Goal: Task Accomplishment & Management: Manage account settings

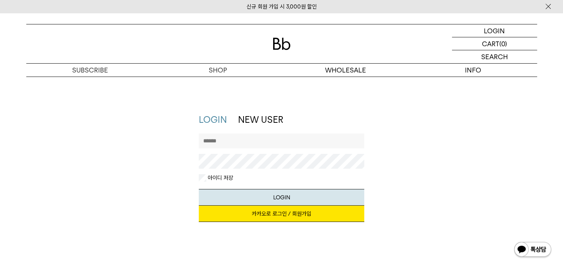
click at [245, 141] on input "text" at bounding box center [281, 141] width 165 height 15
type input "*"
type input "********"
click at [199, 189] on button "LOGIN" at bounding box center [281, 197] width 165 height 17
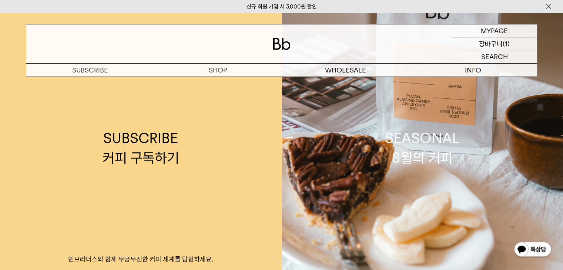
click at [498, 44] on p "장바구니" at bounding box center [491, 43] width 24 height 13
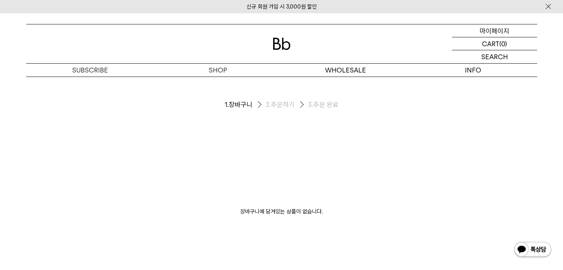
click at [496, 24] on p "마이페이지" at bounding box center [495, 30] width 30 height 13
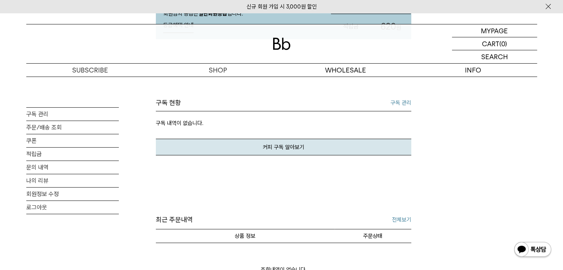
scroll to position [147, 0]
click at [389, 104] on div "구독 현황 구독 관리" at bounding box center [283, 104] width 255 height 13
click at [392, 100] on link "구독 관리" at bounding box center [401, 102] width 21 height 9
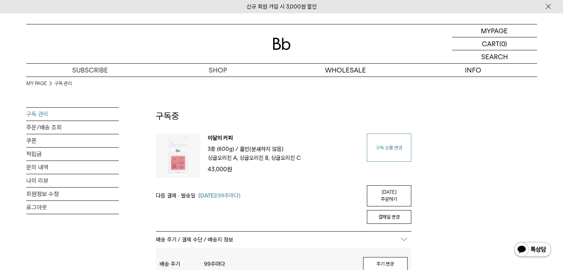
click at [385, 149] on link "구독 상품 변경" at bounding box center [389, 148] width 44 height 28
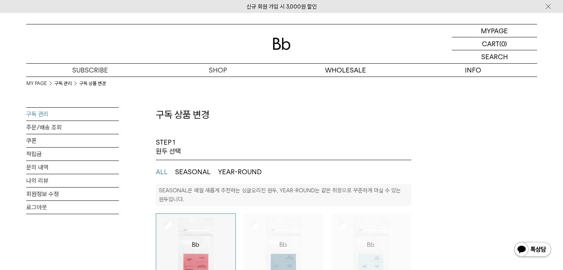
select select "**"
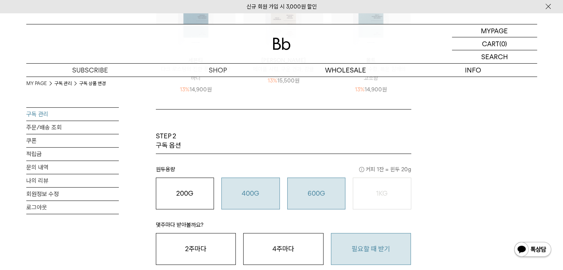
click at [258, 180] on button "400G 31,000 원" at bounding box center [250, 194] width 58 height 32
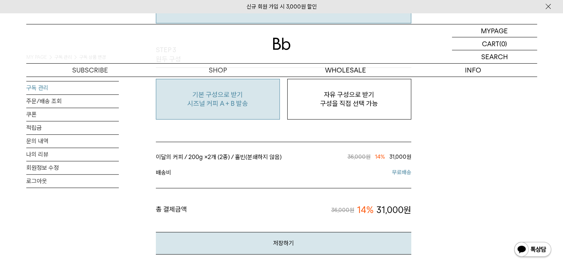
scroll to position [667, 0]
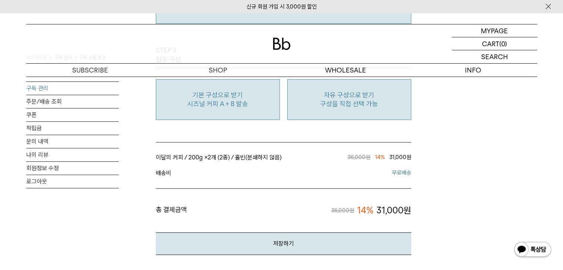
click at [359, 103] on p "구성을 직접 선택 가능" at bounding box center [349, 104] width 116 height 9
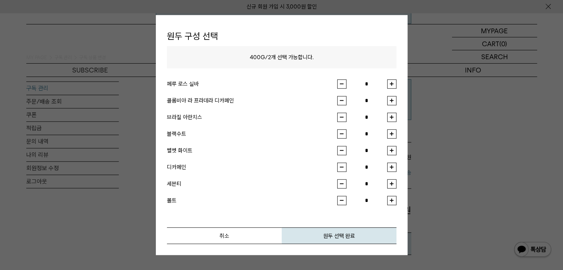
click at [389, 103] on button "button" at bounding box center [391, 100] width 9 height 9
click at [348, 101] on input "*" at bounding box center [367, 100] width 41 height 9
click at [342, 103] on button "button" at bounding box center [341, 100] width 9 height 9
type input "*"
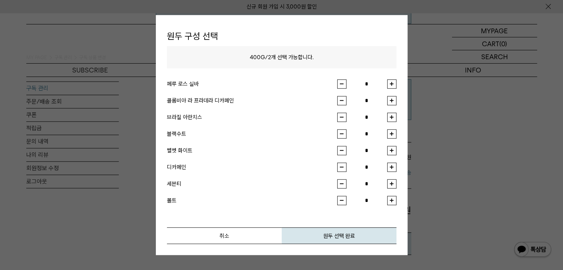
click at [396, 151] on div "원두 구성 선택 400G / 2 개 선택 가능합니다. 페루 로스 실바 * 콜롬비아 라 프라데라 디카페인 * 브라질 아란치스 * *" at bounding box center [282, 135] width 252 height 240
click at [394, 152] on button "button" at bounding box center [391, 150] width 9 height 9
type input "*"
click at [351, 240] on button "원두 선택 완료" at bounding box center [339, 235] width 115 height 17
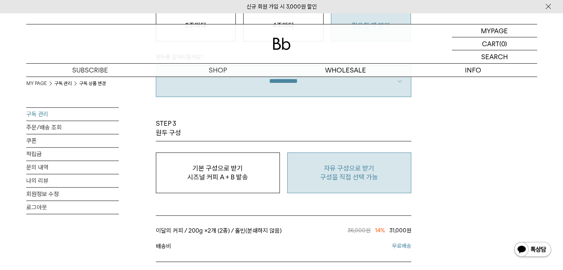
click at [373, 177] on p "구성을 직접 선택 가능" at bounding box center [349, 177] width 116 height 9
type input "*"
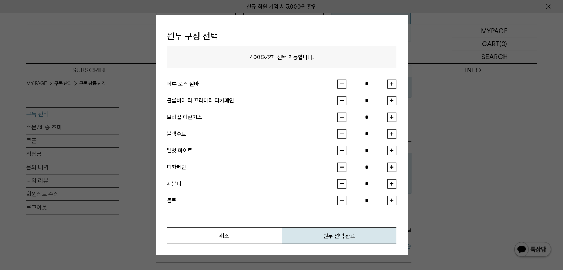
scroll to position [593, 0]
click at [392, 103] on button "button" at bounding box center [391, 100] width 9 height 9
click at [342, 234] on button "원두 선택 완료" at bounding box center [339, 235] width 115 height 17
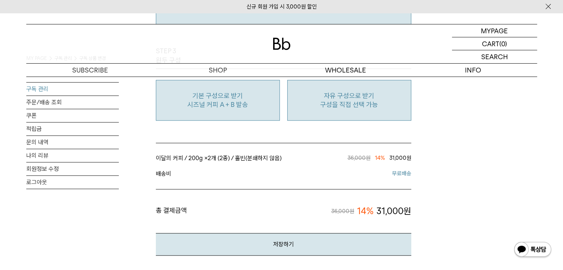
scroll to position [667, 0]
click at [241, 106] on p "시즈널 커피 A + B 발송" at bounding box center [218, 104] width 116 height 9
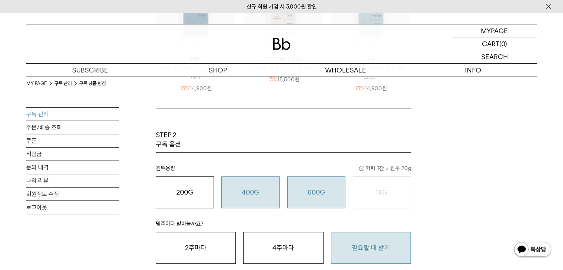
click at [317, 197] on button "600G 43,000 원" at bounding box center [316, 193] width 58 height 32
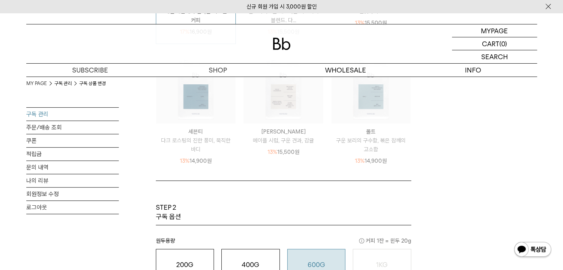
scroll to position [298, 0]
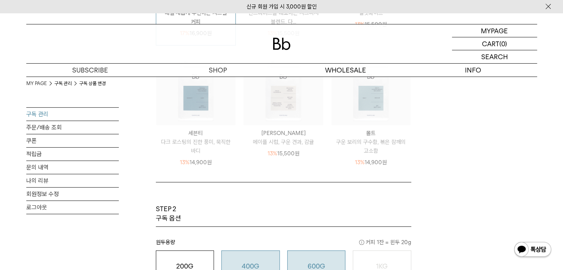
click at [261, 253] on button "400G 31,000 원" at bounding box center [250, 267] width 58 height 32
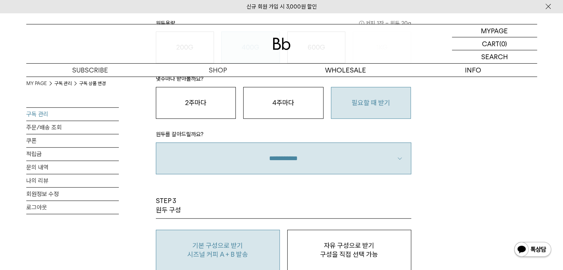
scroll to position [519, 0]
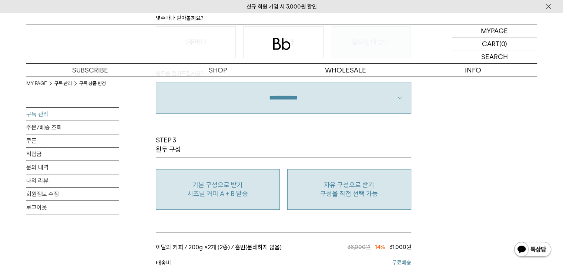
click at [331, 188] on button "자유 구성으로 받기 구성을 직접 선택 가능" at bounding box center [349, 189] width 124 height 41
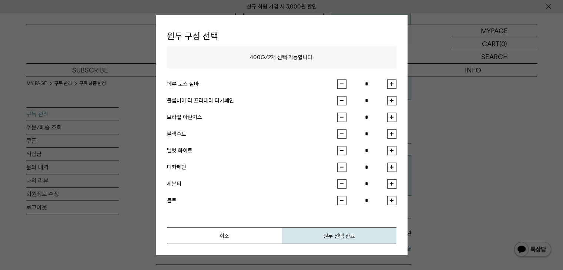
scroll to position [592, 0]
click at [387, 101] on button "button" at bounding box center [391, 100] width 9 height 9
type input "*"
click at [396, 149] on button "button" at bounding box center [391, 150] width 9 height 9
type input "*"
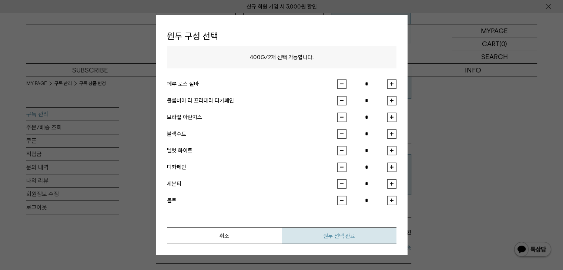
click at [367, 228] on button "원두 선택 완료" at bounding box center [339, 235] width 115 height 17
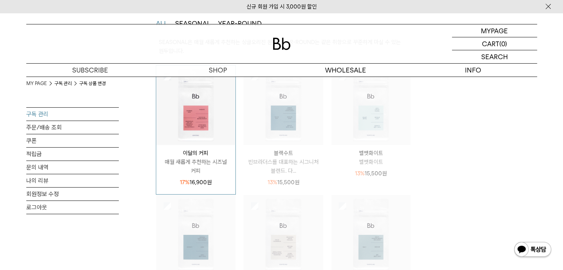
scroll to position [0, 0]
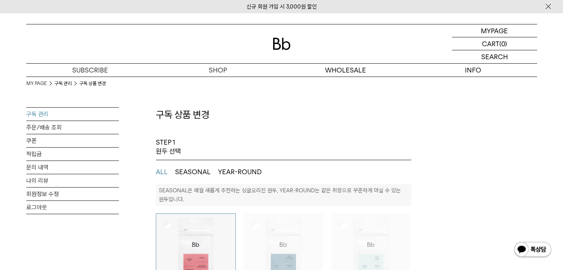
click at [181, 151] on div "STEP 1 원두 선택" at bounding box center [283, 149] width 255 height 22
click at [183, 172] on button "SEASONAL" at bounding box center [193, 172] width 36 height 9
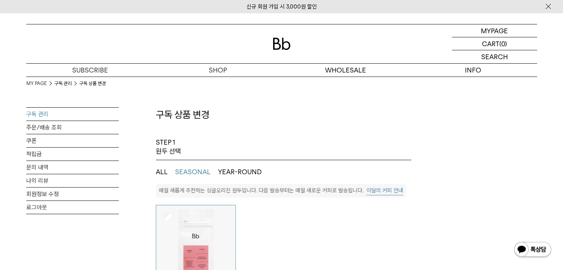
click at [220, 171] on button "YEAR-ROUND" at bounding box center [240, 172] width 44 height 9
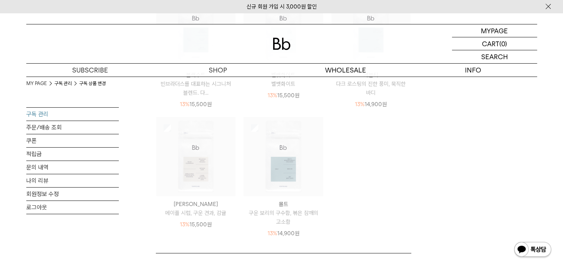
click at [290, 107] on div "벨벳화이트 벨벳화이트 13% 15,500 원" at bounding box center [283, 52] width 80 height 130
click at [289, 88] on p "13% 15,500 원" at bounding box center [283, 92] width 32 height 9
click at [295, 86] on div "13% 15,500 원" at bounding box center [284, 91] width 80 height 11
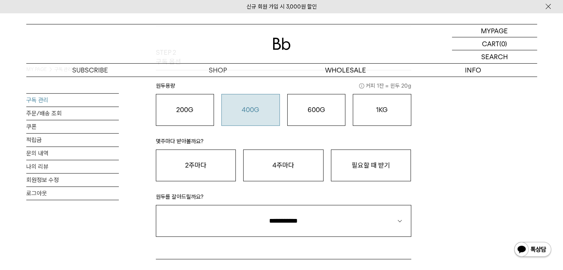
scroll to position [444, 0]
click at [247, 122] on button "400G 31,000 원" at bounding box center [250, 111] width 58 height 32
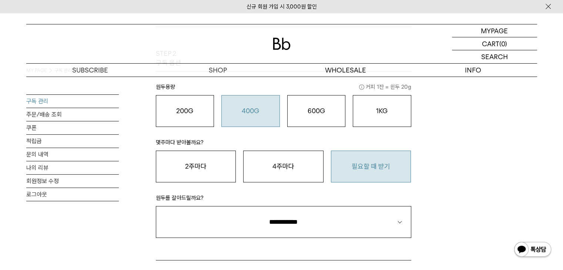
click at [354, 162] on button "필요할 때 받기" at bounding box center [371, 167] width 80 height 32
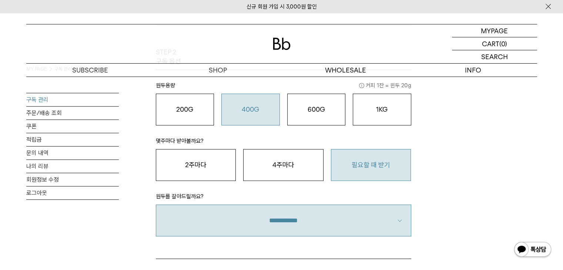
click at [318, 206] on select "**********" at bounding box center [283, 221] width 255 height 32
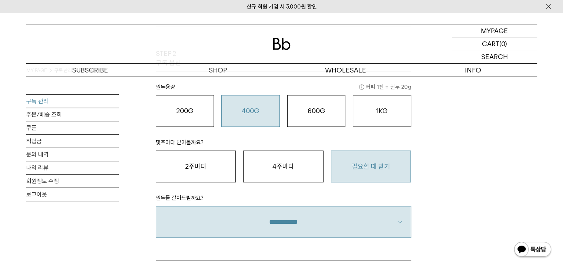
click at [309, 212] on select "**********" at bounding box center [283, 222] width 255 height 32
click at [156, 206] on select "**********" at bounding box center [283, 222] width 255 height 32
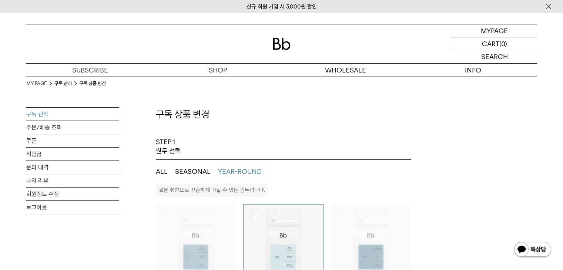
scroll to position [0, 0]
click at [50, 116] on link "구독 관리" at bounding box center [72, 114] width 93 height 13
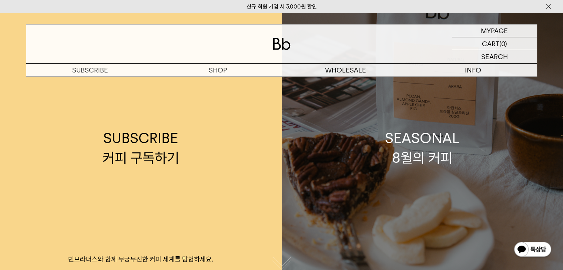
click at [365, 164] on link "SEASONAL 8월의 커피" at bounding box center [423, 148] width 282 height 270
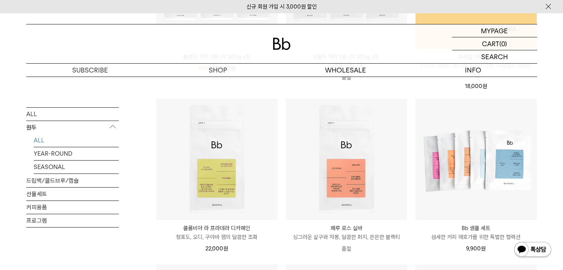
scroll to position [222, 0]
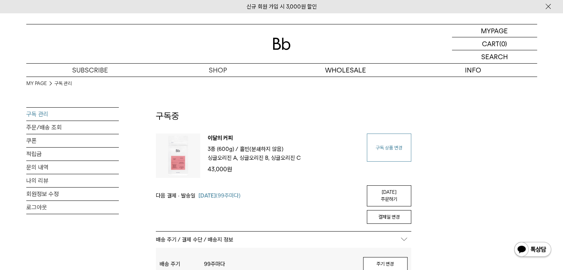
click at [375, 144] on link "구독 상품 변경" at bounding box center [389, 148] width 44 height 28
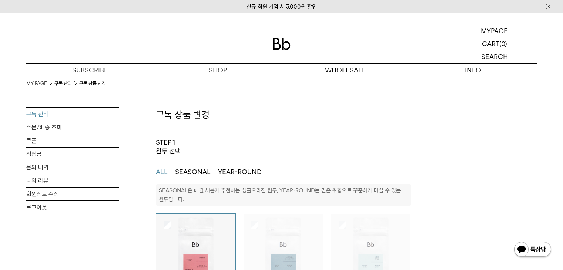
select select "**"
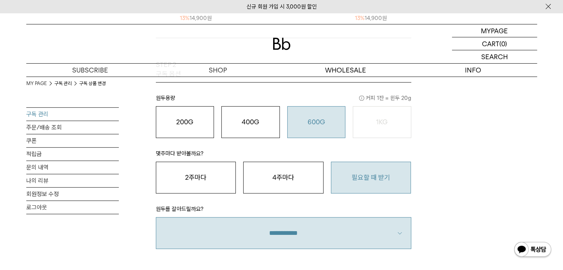
scroll to position [443, 0]
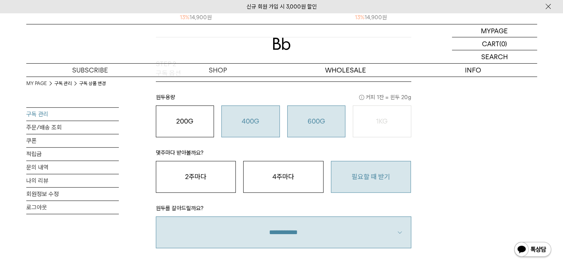
click at [237, 117] on div "400G 31,000 원" at bounding box center [250, 121] width 50 height 9
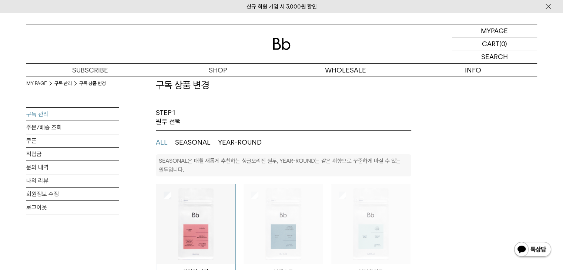
scroll to position [0, 0]
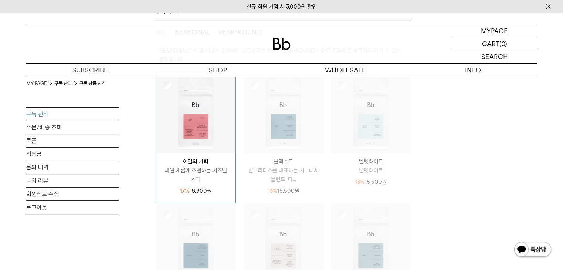
click at [338, 140] on img at bounding box center [371, 114] width 80 height 80
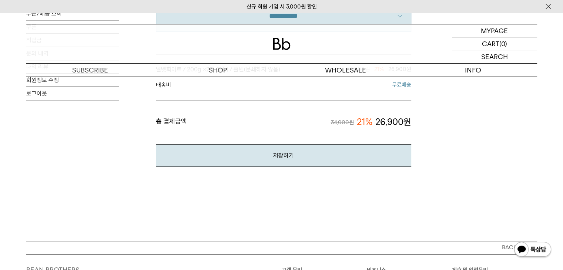
scroll to position [660, 0]
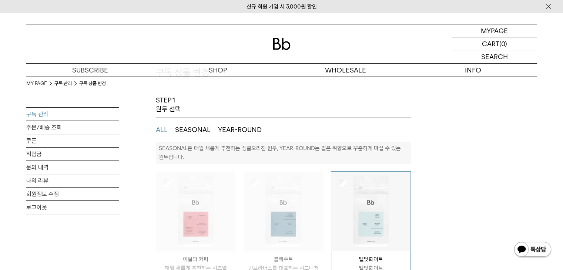
scroll to position [0, 0]
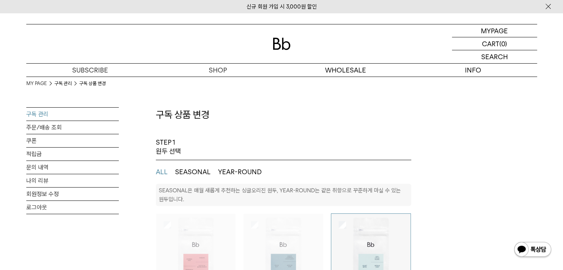
click at [213, 246] on img at bounding box center [196, 254] width 80 height 80
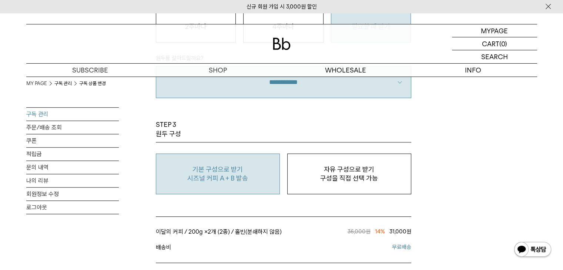
scroll to position [592, 0]
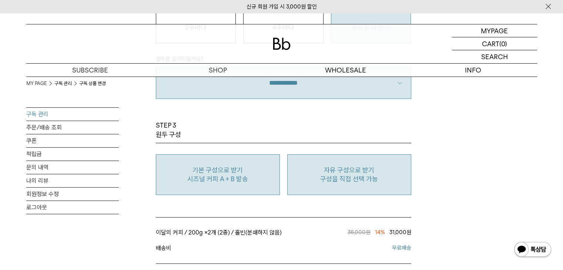
click at [361, 175] on p "구성을 직접 선택 가능" at bounding box center [349, 179] width 116 height 9
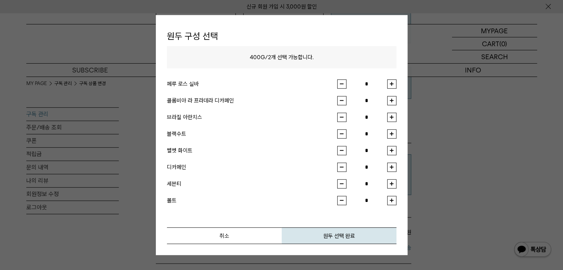
click at [393, 100] on button "button" at bounding box center [391, 100] width 9 height 9
type input "*"
click at [389, 133] on button "button" at bounding box center [391, 133] width 9 height 9
type input "*"
click at [349, 239] on button "원두 선택 완료" at bounding box center [339, 235] width 115 height 17
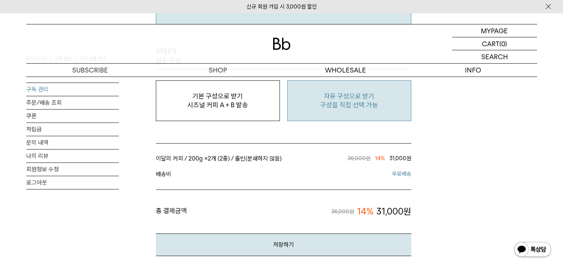
scroll to position [666, 0]
click at [318, 240] on button "저장하기" at bounding box center [283, 245] width 255 height 23
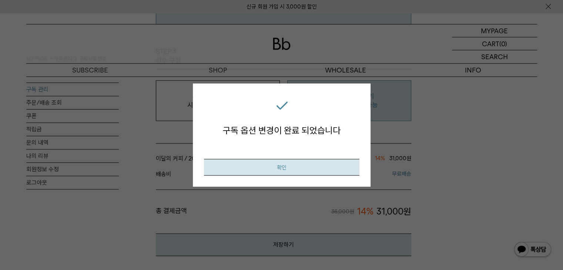
click at [307, 164] on button "확인" at bounding box center [281, 167] width 155 height 17
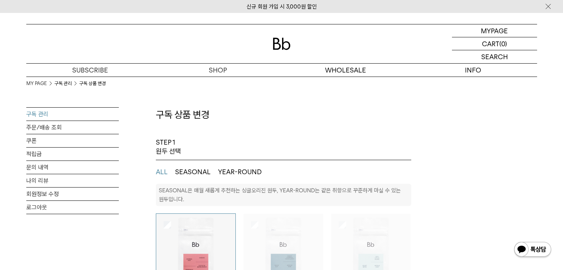
select select "**"
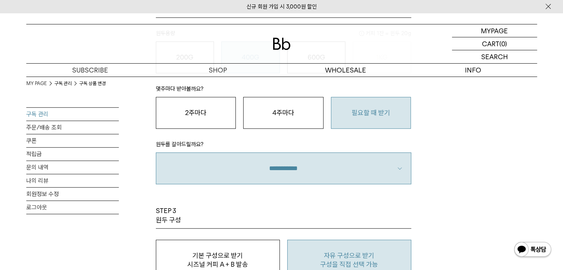
scroll to position [506, 0]
click at [70, 113] on link "구독 관리" at bounding box center [72, 114] width 93 height 13
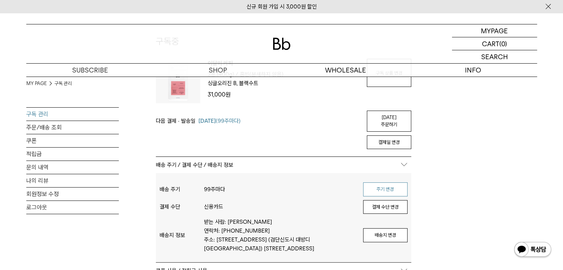
scroll to position [74, 0]
drag, startPoint x: 393, startPoint y: 122, endPoint x: 318, endPoint y: 42, distance: 109.5
click at [393, 122] on link "[DATE] 주문하기" at bounding box center [389, 121] width 44 height 21
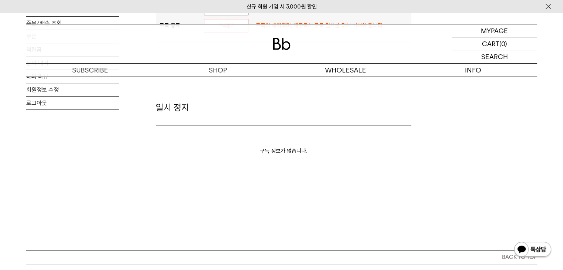
scroll to position [443, 0]
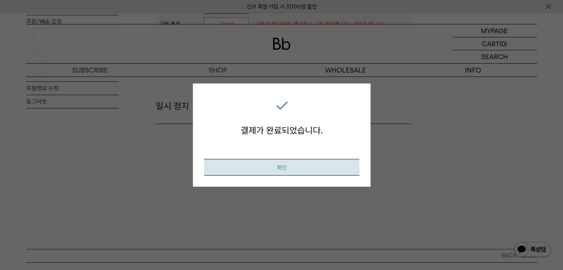
drag, startPoint x: 300, startPoint y: 182, endPoint x: 304, endPoint y: 173, distance: 10.3
click at [300, 182] on div "결제가 완료되었습니다. 빠른배송으로 곧 만나뵐게요! 확인" at bounding box center [282, 135] width 178 height 103
click at [304, 173] on button "확인" at bounding box center [281, 167] width 155 height 17
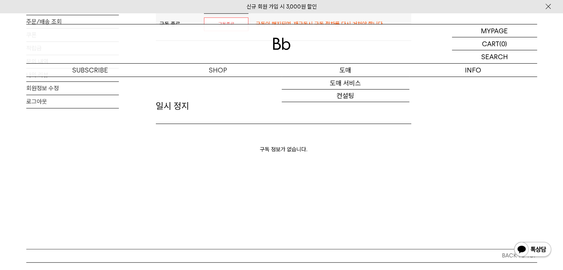
click at [368, 75] on p "도매" at bounding box center [346, 70] width 128 height 13
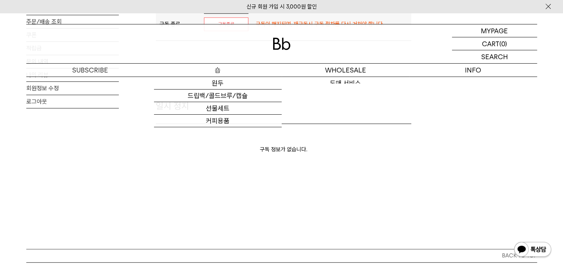
click at [230, 70] on p "숍" at bounding box center [218, 70] width 128 height 13
